Goal: Task Accomplishment & Management: Manage account settings

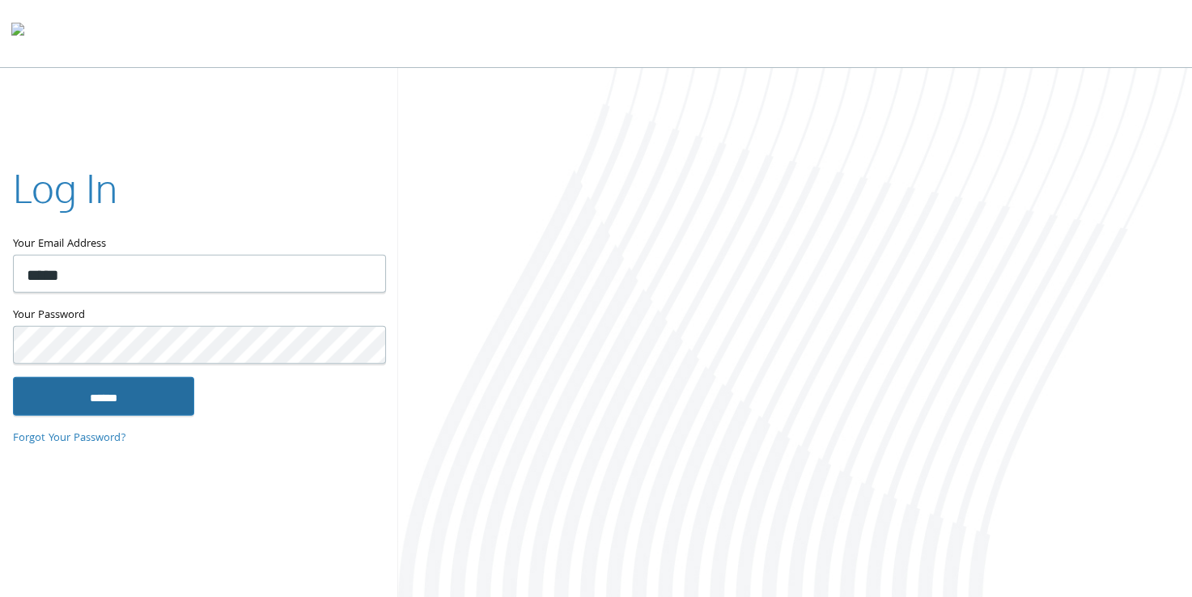
click at [104, 401] on input "******" at bounding box center [103, 395] width 181 height 39
click at [210, 286] on input "*****" at bounding box center [199, 274] width 373 height 38
click at [364, 282] on keeper-lock "Open Keeper Popup" at bounding box center [363, 273] width 19 height 19
type input "**********"
